Goal: Task Accomplishment & Management: Use online tool/utility

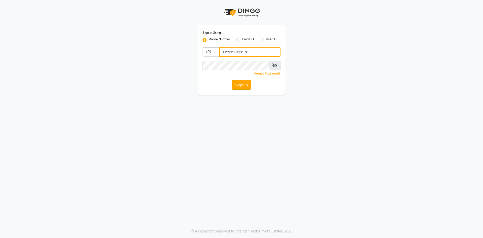
type input "9867580011"
drag, startPoint x: 247, startPoint y: 85, endPoint x: 240, endPoint y: 85, distance: 6.8
click at [246, 85] on button "Sign In" at bounding box center [241, 85] width 19 height 10
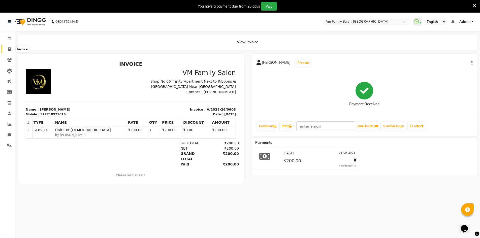
click at [8, 48] on span at bounding box center [9, 50] width 9 height 6
select select "service"
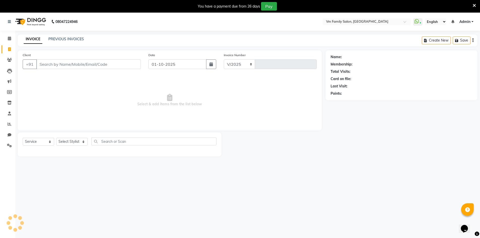
select select "7861"
type input "0608"
click at [80, 144] on select "Select Stylist Akash mubina Sandhya [PERSON_NAME]" at bounding box center [71, 142] width 31 height 8
select select "92007"
click at [56, 138] on select "Select Stylist Akash mubina Sandhya [PERSON_NAME]" at bounding box center [71, 142] width 31 height 8
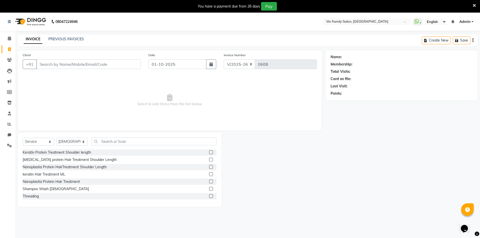
click at [55, 111] on span "Select & add items from the list below" at bounding box center [170, 100] width 294 height 50
click at [10, 115] on icon at bounding box center [9, 114] width 3 height 4
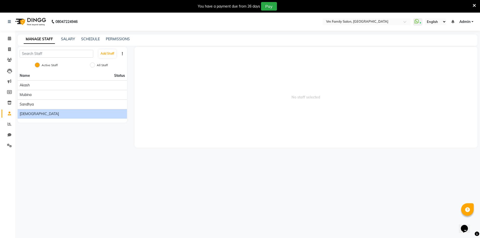
click at [49, 113] on div "[DEMOGRAPHIC_DATA]" at bounding box center [72, 113] width 105 height 5
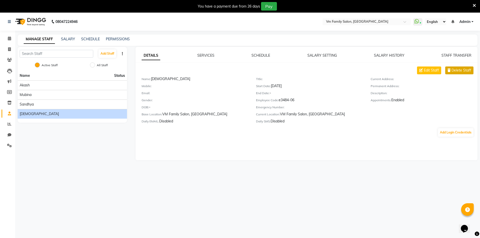
click at [463, 71] on span "Delete Staff" at bounding box center [461, 70] width 20 height 5
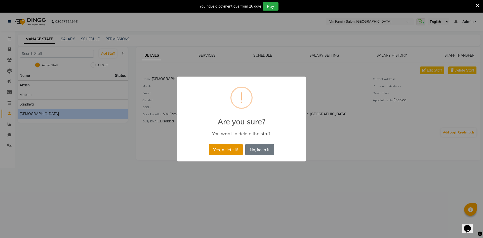
click at [217, 147] on button "Yes, delete it!" at bounding box center [226, 149] width 34 height 11
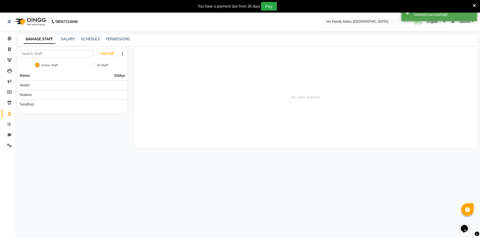
click at [71, 152] on main "MANAGE STAFF SALARY SCHEDULE PERMISSIONS Add Staff Active Staff All Staff Name …" at bounding box center [247, 94] width 464 height 121
click at [475, 5] on icon at bounding box center [473, 5] width 3 height 5
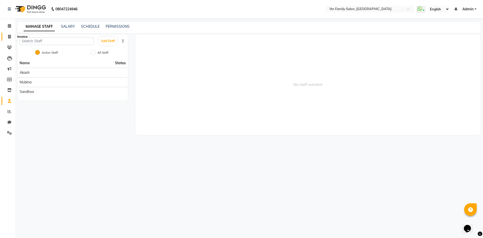
drag, startPoint x: 8, startPoint y: 36, endPoint x: 12, endPoint y: 35, distance: 3.7
click at [8, 36] on icon at bounding box center [9, 37] width 3 height 4
select select "service"
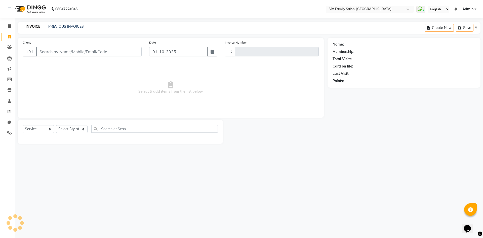
type input "0608"
select select "7861"
click at [81, 129] on select "Select Stylist Akash mubina Sandhya" at bounding box center [71, 129] width 31 height 8
select select "92006"
click at [56, 125] on select "Select Stylist Akash mubina Sandhya" at bounding box center [71, 129] width 31 height 8
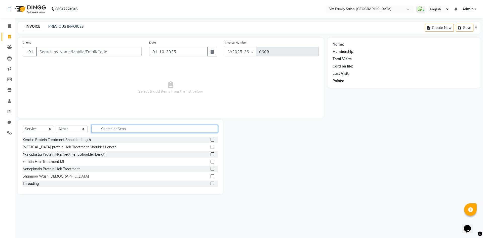
click at [98, 129] on input "text" at bounding box center [154, 129] width 127 height 8
type input "hair"
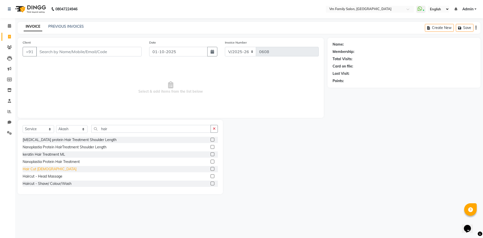
click at [36, 169] on div "Hair Cut [DEMOGRAPHIC_DATA]" at bounding box center [50, 168] width 54 height 5
checkbox input "false"
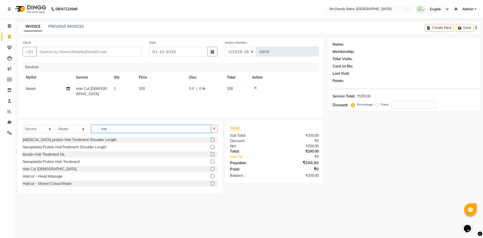
click at [117, 127] on input "hair" at bounding box center [151, 129] width 120 height 8
type input "h"
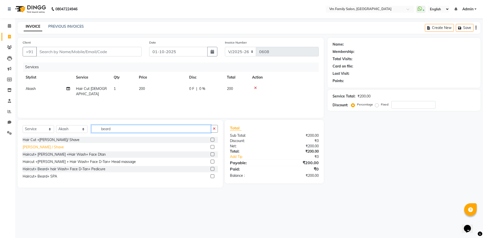
type input "beard"
click at [32, 145] on div "[PERSON_NAME] / Shave" at bounding box center [43, 146] width 41 height 5
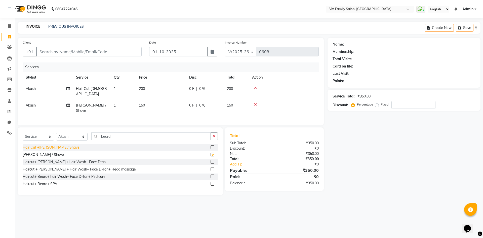
checkbox input "false"
click at [94, 55] on input "Client" at bounding box center [88, 52] width 105 height 10
type input "R"
type input "0"
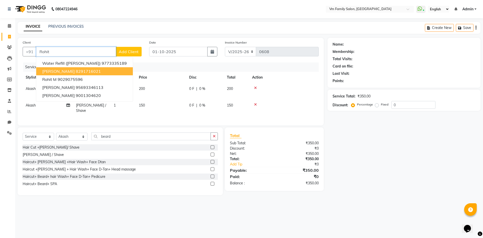
click at [80, 71] on ngb-highlight "8291716021" at bounding box center [88, 71] width 25 height 5
type input "8291716021"
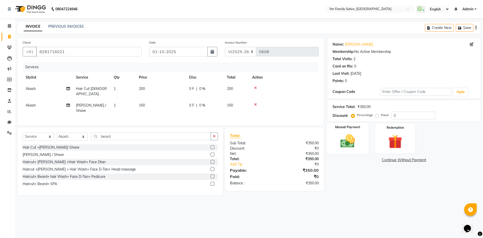
click at [347, 143] on img at bounding box center [347, 141] width 23 height 17
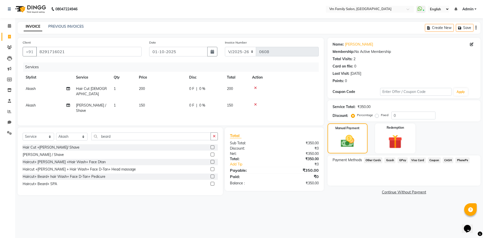
click at [403, 160] on span "GPay" at bounding box center [403, 160] width 10 height 6
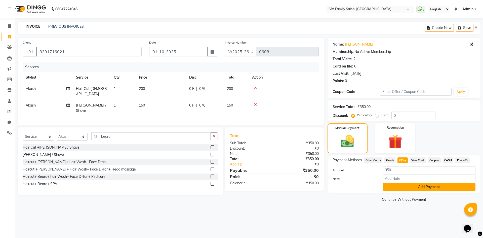
click at [398, 187] on button "Add Payment" at bounding box center [429, 187] width 93 height 8
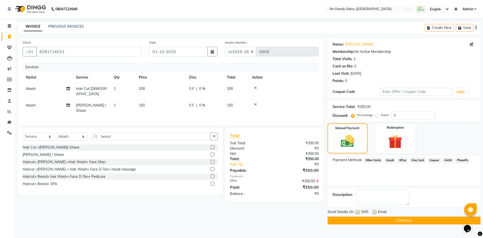
click at [386, 219] on button "Checkout" at bounding box center [404, 220] width 153 height 8
